Goal: Find specific page/section: Find specific page/section

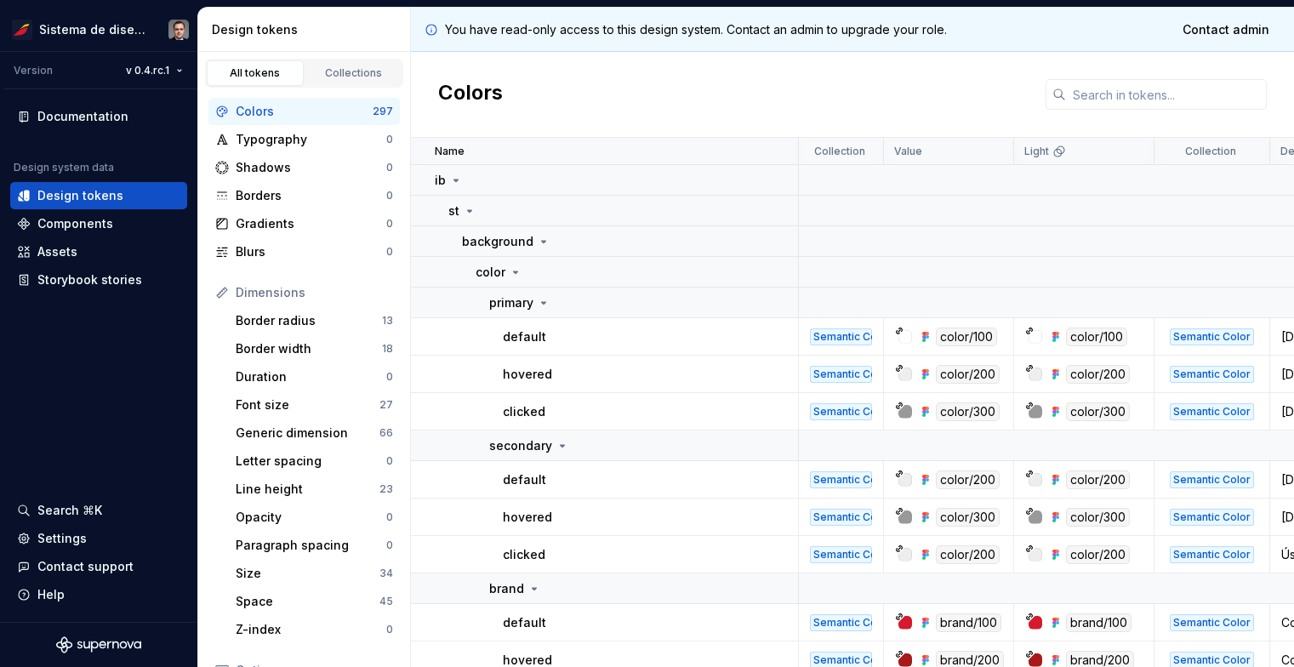
click at [1066, 36] on div "You have read-only access to this design system. Contact an admin to upgrade yo…" at bounding box center [852, 30] width 883 height 44
click at [1064, 52] on div "Colors" at bounding box center [852, 95] width 883 height 86
click at [87, 644] on icon "Supernova Logo" at bounding box center [98, 644] width 85 height 17
